Goal: Task Accomplishment & Management: Use online tool/utility

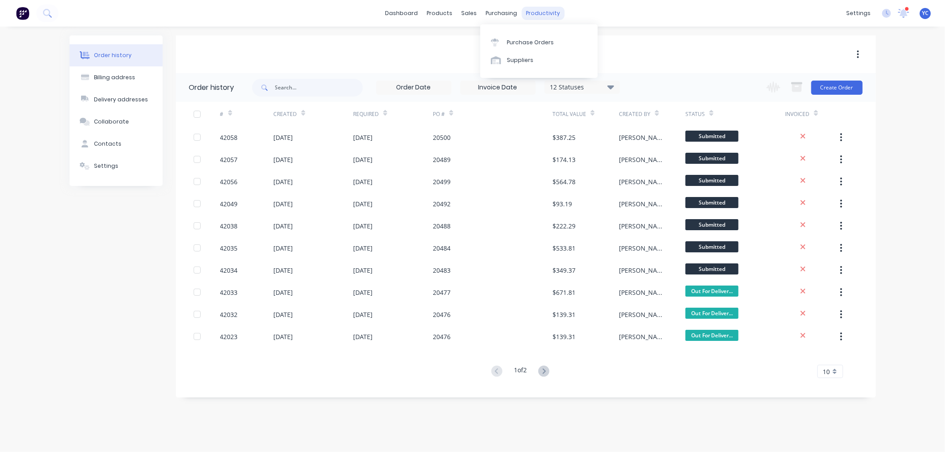
click at [552, 12] on div "productivity" at bounding box center [542, 13] width 43 height 13
click at [117, 27] on link "Workflow" at bounding box center [58, 18] width 117 height 18
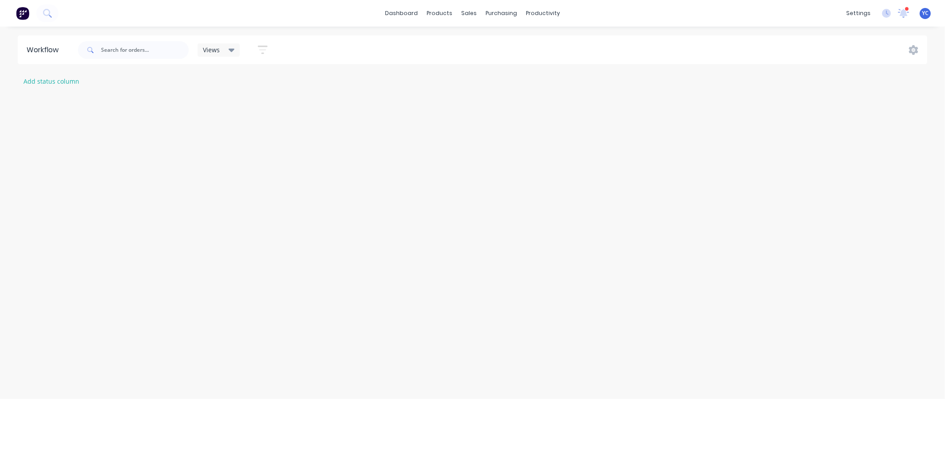
click at [558, 39] on div "Views Save new view Show/Hide statuses Hide line item cards Show line item card…" at bounding box center [502, 50] width 852 height 27
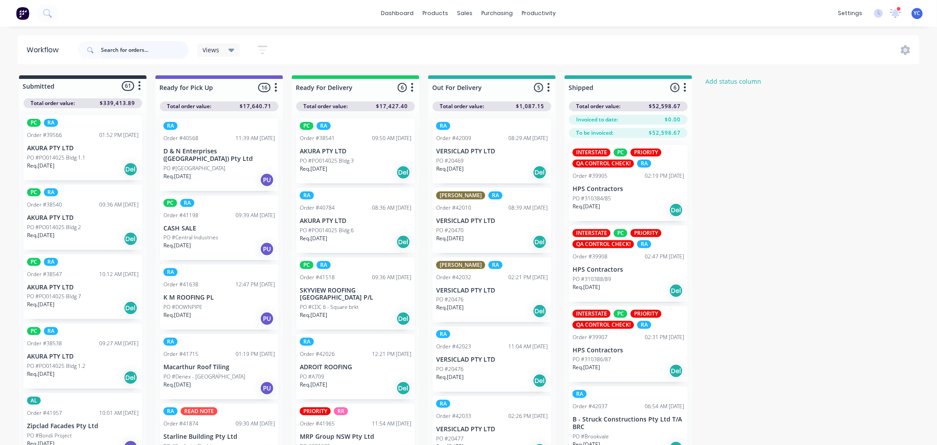
click at [136, 46] on input "text" at bounding box center [145, 50] width 88 height 18
type input "42035"
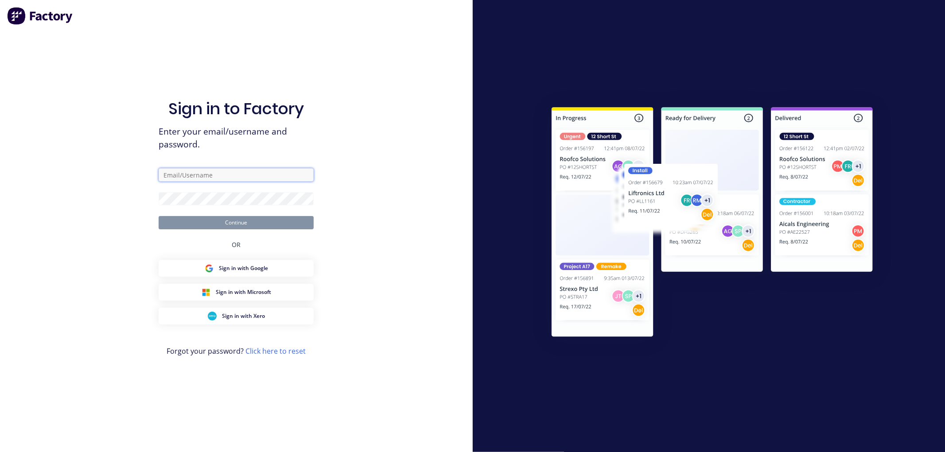
type input "[EMAIL_ADDRESS][DOMAIN_NAME]"
click at [252, 228] on button "Continue" at bounding box center [236, 222] width 155 height 13
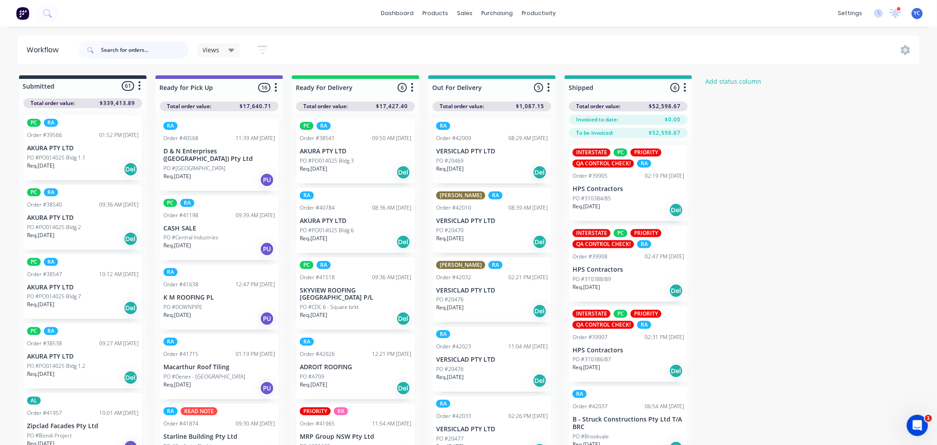
click at [149, 43] on input "text" at bounding box center [145, 50] width 88 height 18
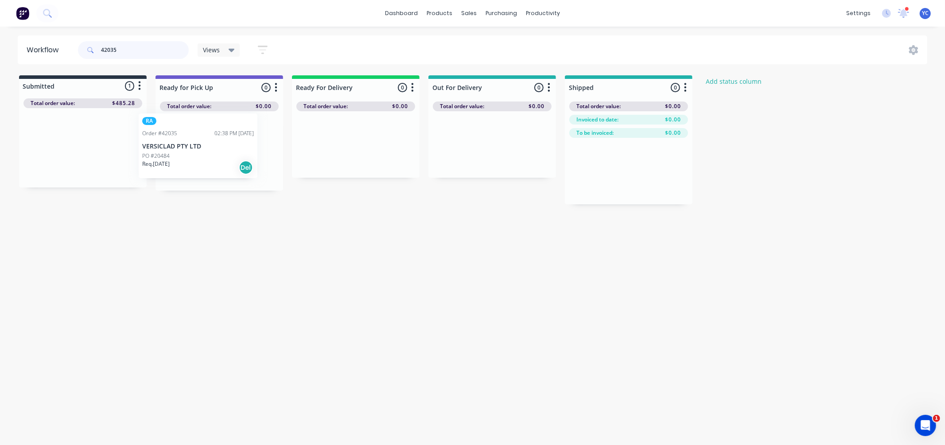
drag, startPoint x: 76, startPoint y: 148, endPoint x: 195, endPoint y: 146, distance: 118.7
click at [195, 146] on div "Submitted 1 Status colour #273444 hex #273444 Save Cancel Summaries Total order…" at bounding box center [475, 139] width 964 height 129
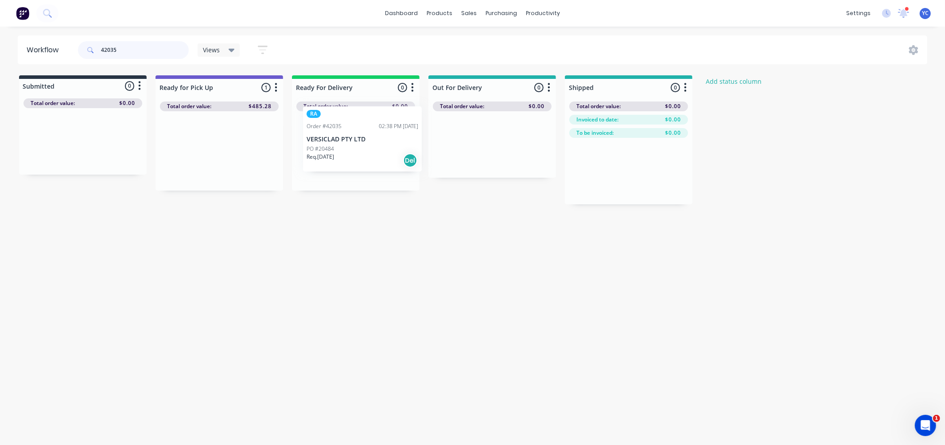
drag, startPoint x: 198, startPoint y: 148, endPoint x: 345, endPoint y: 154, distance: 147.2
click at [345, 154] on div "Submitted 0 Status colour #273444 hex #273444 Save Cancel Summaries Total order…" at bounding box center [475, 139] width 964 height 129
click at [132, 52] on input "42035" at bounding box center [145, 50] width 88 height 18
drag, startPoint x: 77, startPoint y: 155, endPoint x: 353, endPoint y: 161, distance: 276.1
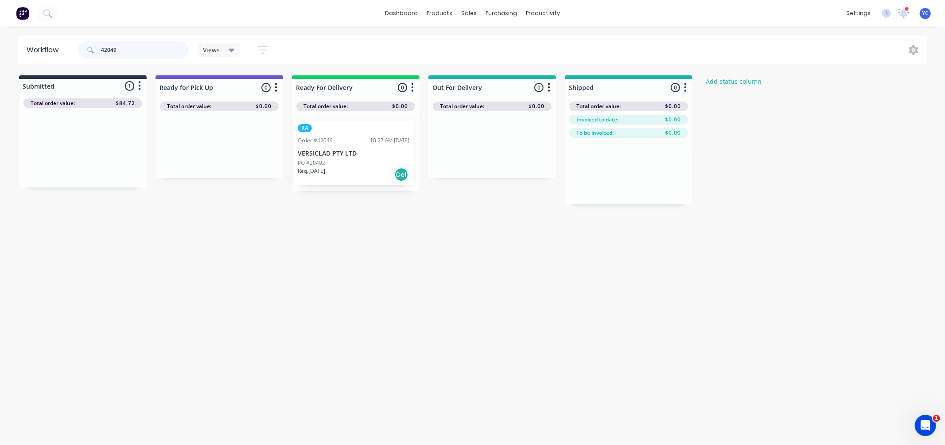
click at [353, 161] on div "Submitted 1 Status colour #273444 hex #273444 Save Cancel Summaries Total order…" at bounding box center [475, 139] width 964 height 129
click at [138, 56] on input "42049" at bounding box center [145, 50] width 88 height 18
drag, startPoint x: 65, startPoint y: 157, endPoint x: 325, endPoint y: 159, distance: 259.6
click at [321, 157] on div "Submitted 1 Status colour #273444 hex #273444 Save Cancel Summaries Total order…" at bounding box center [475, 139] width 964 height 129
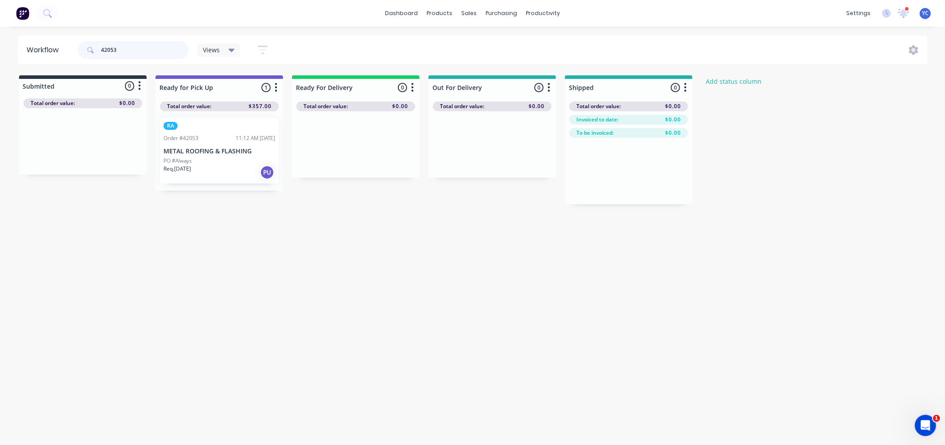
click at [138, 51] on input "42053" at bounding box center [145, 50] width 88 height 18
click at [249, 238] on div "Mark as Picked Up" at bounding box center [237, 239] width 89 height 18
click at [140, 58] on input "42036" at bounding box center [145, 50] width 88 height 18
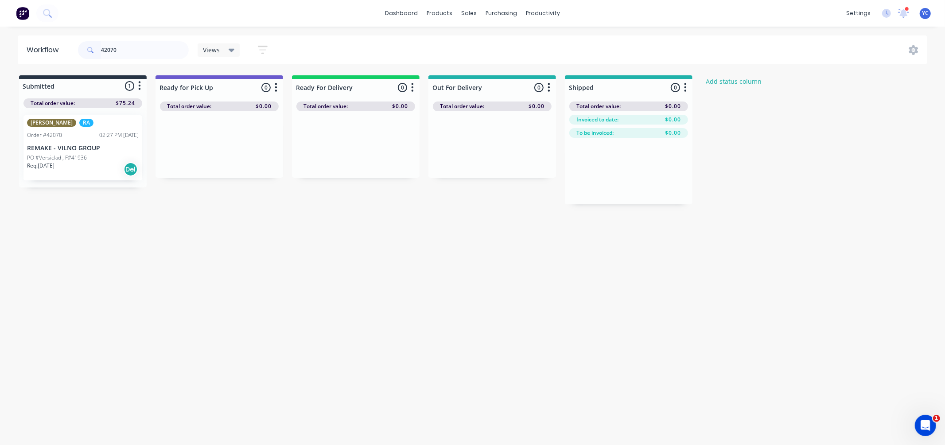
click at [83, 156] on p "PO #Versiclad , F#41936" at bounding box center [57, 158] width 60 height 8
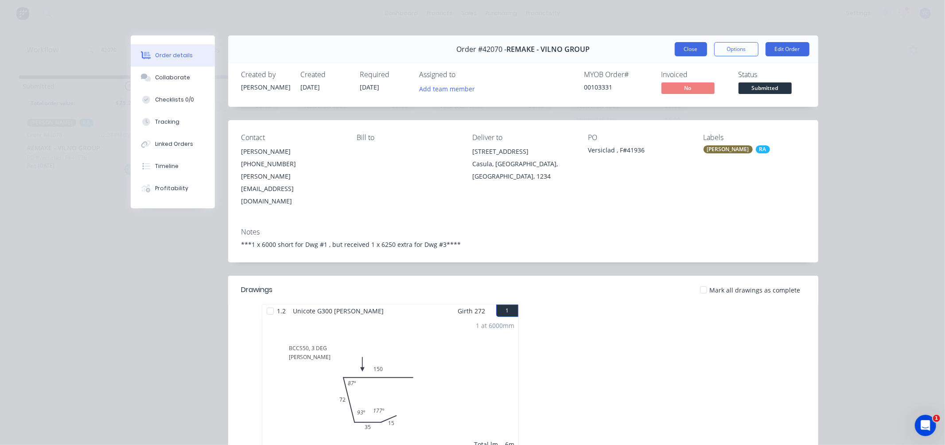
click at [696, 51] on button "Close" at bounding box center [691, 49] width 32 height 14
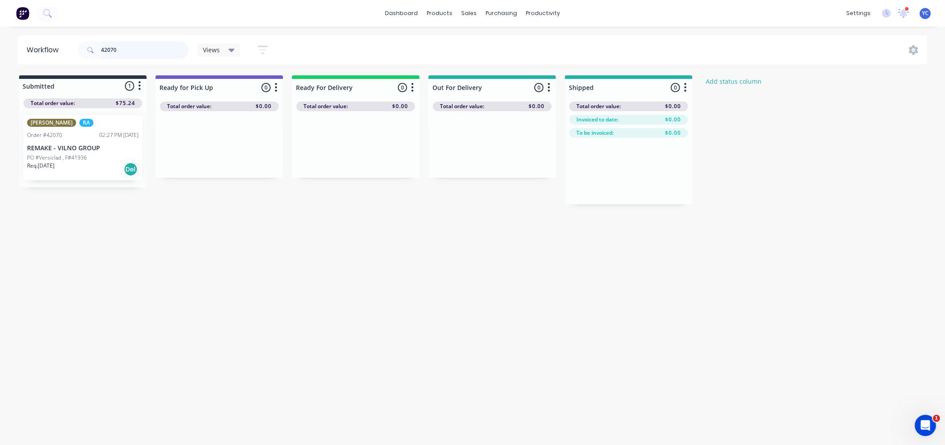
click at [146, 53] on input "42070" at bounding box center [145, 50] width 88 height 18
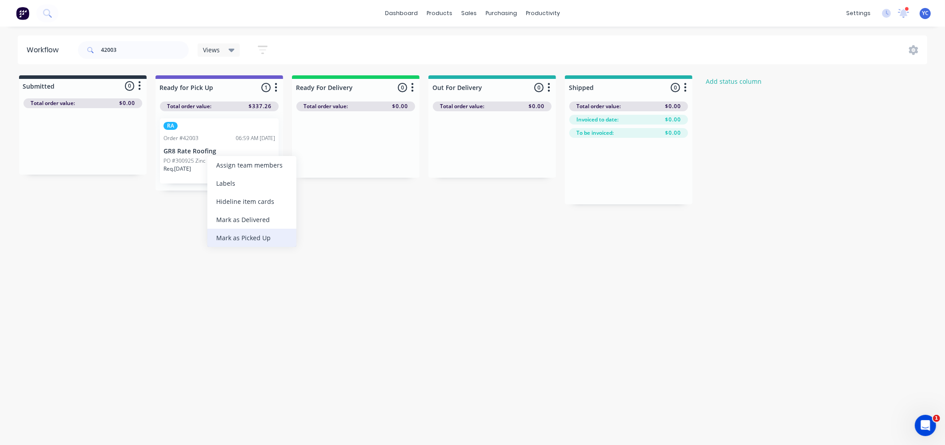
click at [262, 237] on div "Mark as Picked Up" at bounding box center [251, 238] width 89 height 18
click at [129, 53] on input "42003" at bounding box center [145, 50] width 88 height 18
click at [238, 249] on div "Mark as Picked Up" at bounding box center [248, 240] width 89 height 18
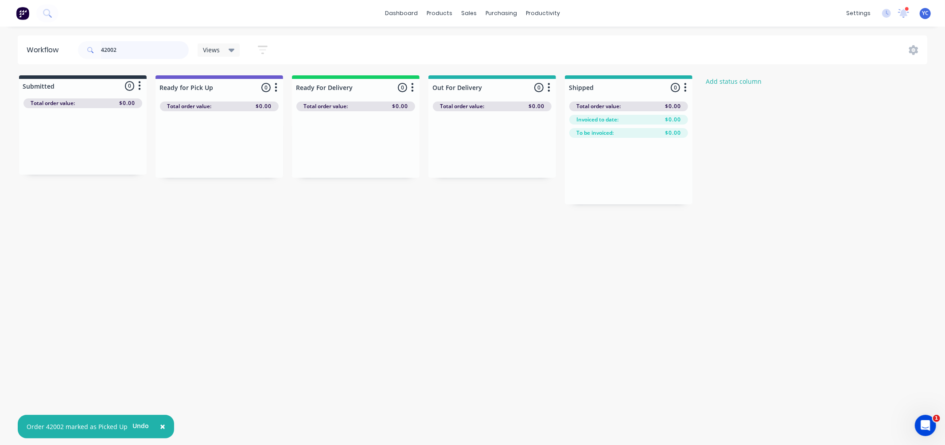
click at [159, 47] on input "42002" at bounding box center [145, 50] width 88 height 18
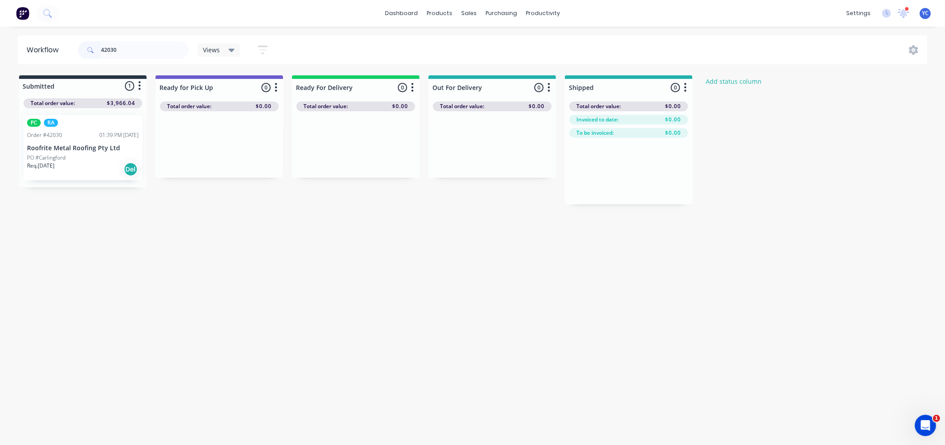
click at [71, 154] on div "PO #Carlingford" at bounding box center [83, 158] width 112 height 8
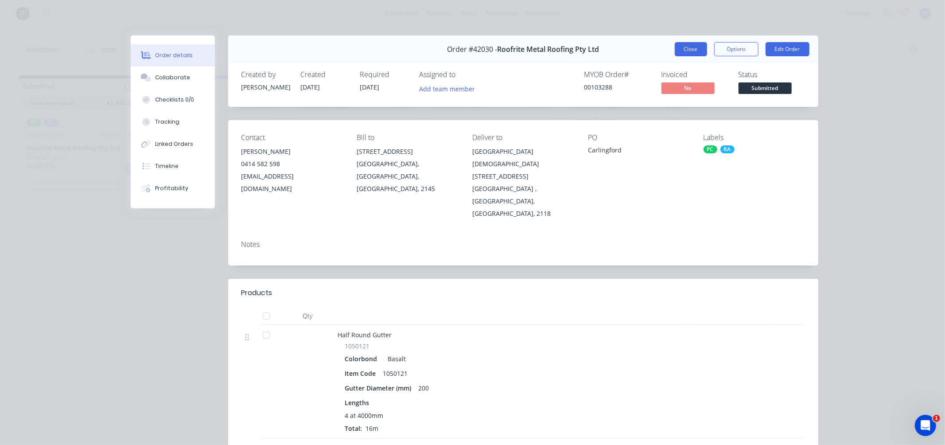
click at [681, 46] on button "Close" at bounding box center [691, 49] width 32 height 14
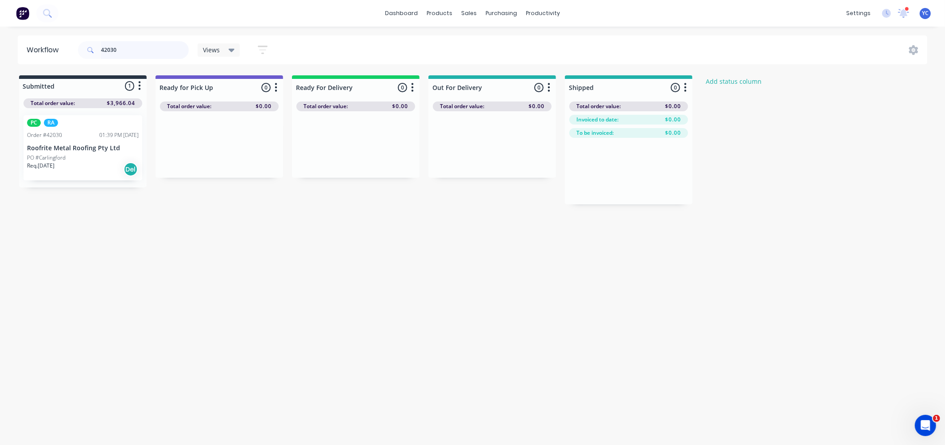
click at [154, 50] on input "42030" at bounding box center [145, 50] width 88 height 18
type input "42026"
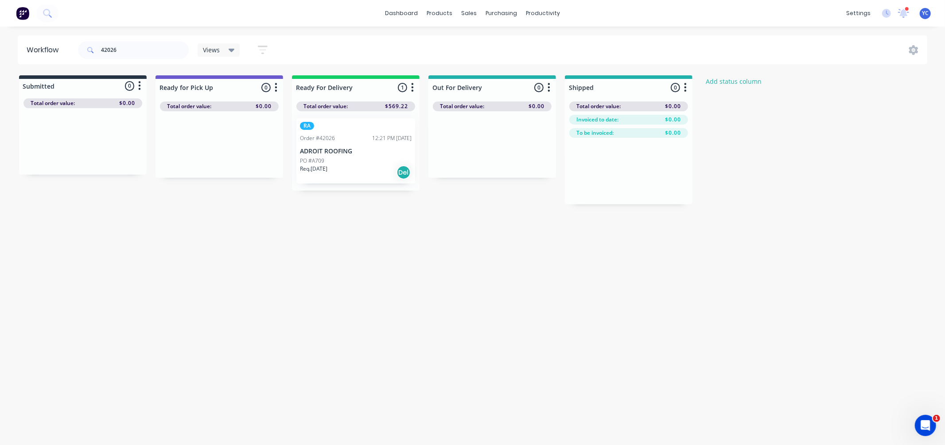
click at [316, 160] on p "PO #A709" at bounding box center [312, 161] width 24 height 8
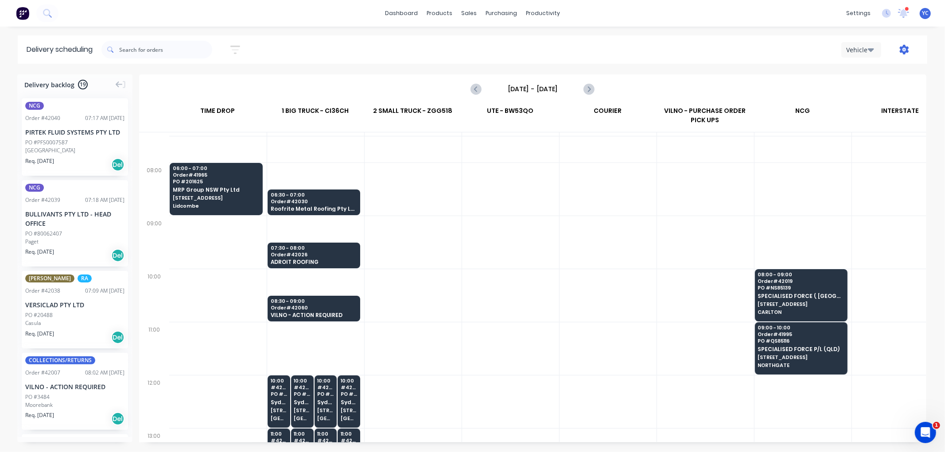
scroll to position [98, 0]
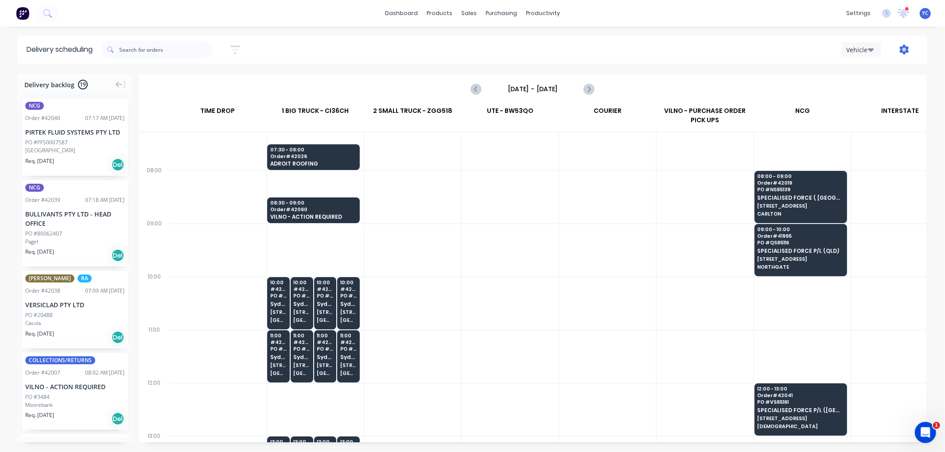
click at [903, 47] on icon "button" at bounding box center [904, 50] width 9 height 10
click at [869, 74] on div "Run Sheet" at bounding box center [876, 73] width 68 height 13
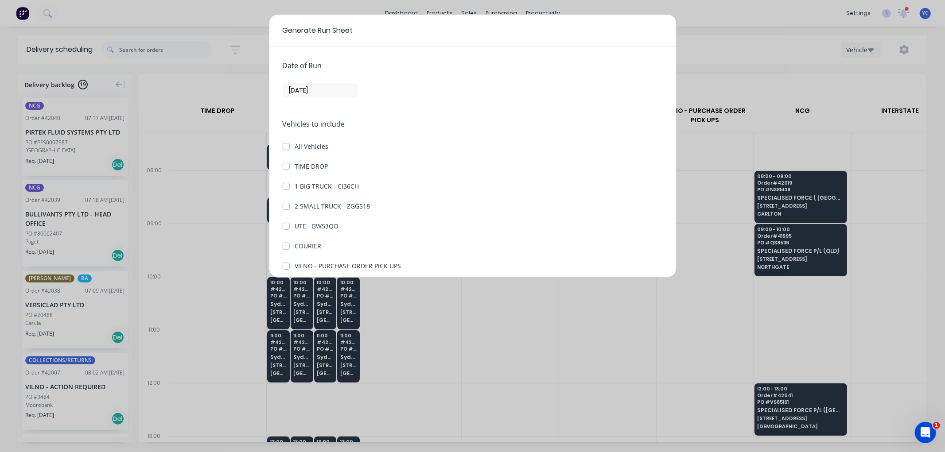
click at [295, 185] on label "1 BIG TRUCK - CI36CH" at bounding box center [327, 186] width 64 height 9
click at [285, 185] on CI36CH "1 BIG TRUCK - CI36CH" at bounding box center [286, 186] width 7 height 8
checkbox CI36CH "true"
click at [295, 166] on label "TIME DROP" at bounding box center [311, 166] width 33 height 9
click at [287, 166] on DROP "TIME DROP" at bounding box center [286, 166] width 7 height 8
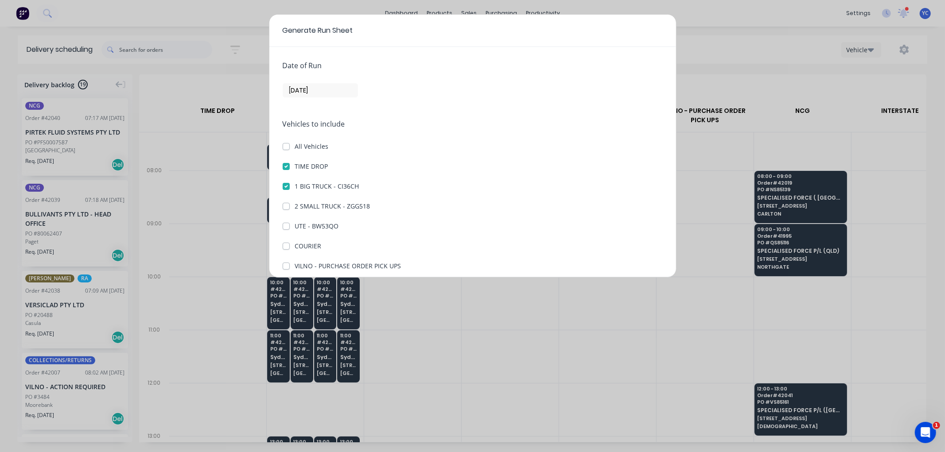
checkbox DROP "true"
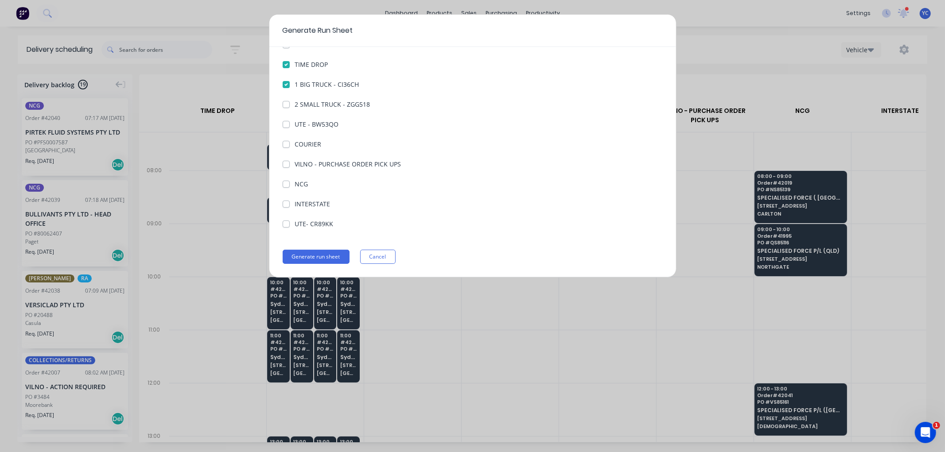
click at [295, 144] on label "COURIER" at bounding box center [308, 144] width 27 height 9
click at [286, 144] on input "COURIER" at bounding box center [286, 144] width 7 height 8
checkbox input "true"
click at [315, 254] on button "Generate run sheet" at bounding box center [316, 257] width 67 height 14
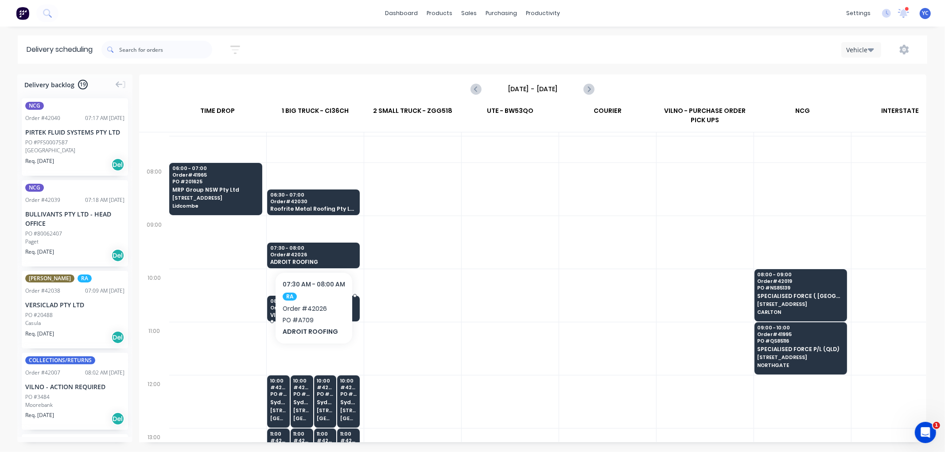
scroll to position [246, 0]
